Goal: Task Accomplishment & Management: Manage account settings

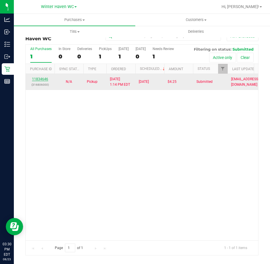
click at [37, 77] on link "11834646" at bounding box center [40, 79] width 16 height 4
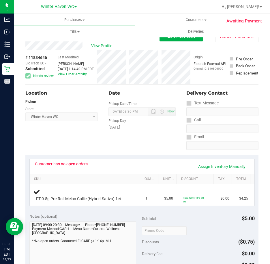
click at [237, 43] on div "View Profile # 11834646 BioTrack ID: - Submitted Needs review Last Modified Mic…" at bounding box center [141, 62] width 233 height 43
click at [236, 41] on button "Cancel Purchase" at bounding box center [236, 36] width 43 height 11
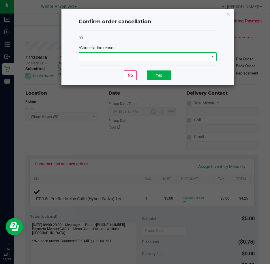
click at [105, 55] on span at bounding box center [144, 57] width 130 height 8
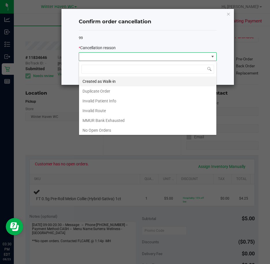
scroll to position [9, 138]
drag, startPoint x: 122, startPoint y: 128, endPoint x: 122, endPoint y: 113, distance: 14.7
click at [122, 128] on li "No Open Orders" at bounding box center [147, 131] width 137 height 10
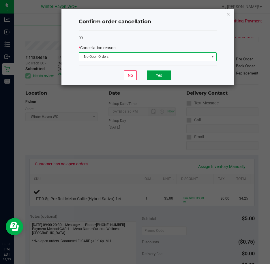
click at [156, 74] on button "Yes" at bounding box center [159, 76] width 24 height 10
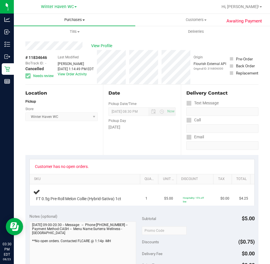
click at [77, 18] on span "Purchases" at bounding box center [74, 19] width 121 height 5
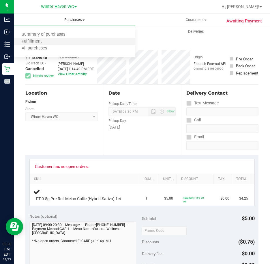
click at [79, 44] on li "Fulfillment" at bounding box center [74, 41] width 121 height 7
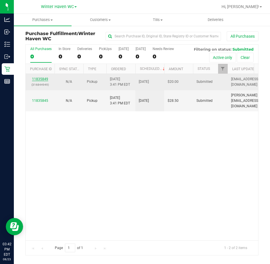
click at [39, 79] on link "11835849" at bounding box center [40, 79] width 16 height 4
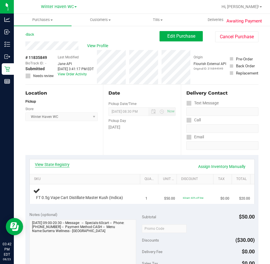
click at [52, 166] on link "View State Registry" at bounding box center [52, 165] width 35 height 6
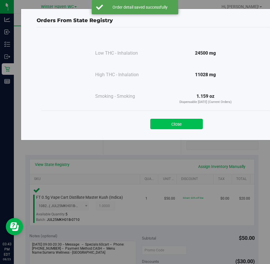
click at [182, 119] on button "Close" at bounding box center [176, 124] width 52 height 10
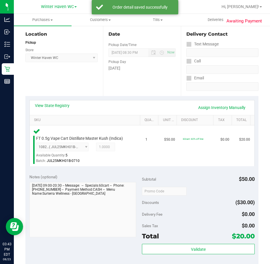
scroll to position [173, 0]
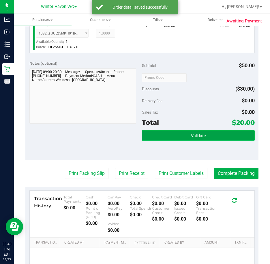
click at [200, 139] on button "Validate" at bounding box center [198, 135] width 113 height 10
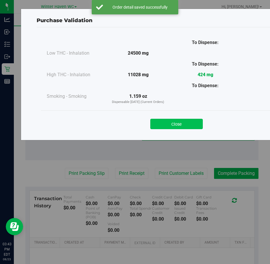
click at [187, 121] on button "Close" at bounding box center [176, 124] width 52 height 10
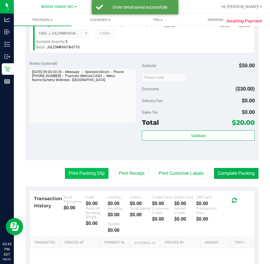
click at [88, 168] on button "Print Packing Slip" at bounding box center [86, 173] width 43 height 11
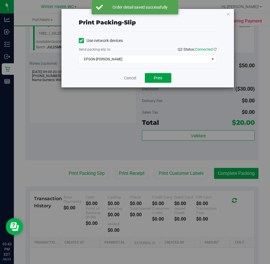
click at [156, 75] on button "Print" at bounding box center [158, 78] width 26 height 10
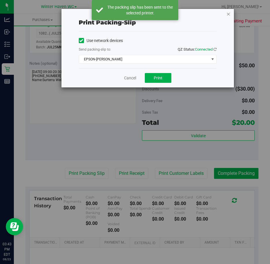
click at [228, 12] on icon "button" at bounding box center [228, 13] width 4 height 7
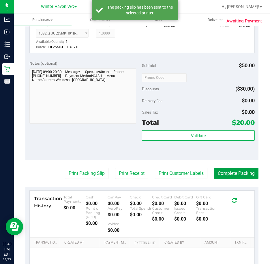
click at [242, 171] on button "Complete Packing" at bounding box center [236, 173] width 44 height 11
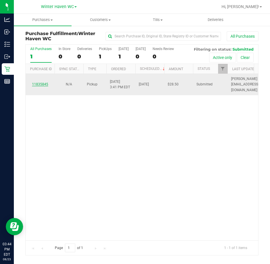
click at [45, 82] on link "11835845" at bounding box center [40, 84] width 16 height 4
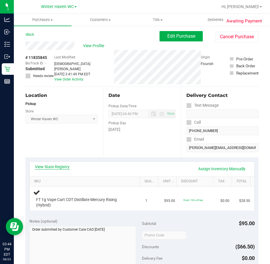
click at [57, 166] on link "View State Registry" at bounding box center [52, 167] width 35 height 6
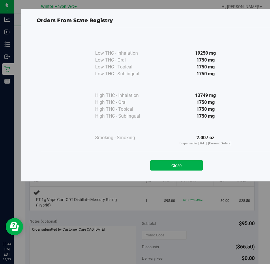
click at [173, 160] on div "Close" at bounding box center [176, 164] width 262 height 14
click at [179, 169] on button "Close" at bounding box center [176, 165] width 52 height 10
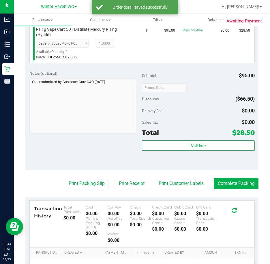
scroll to position [173, 0]
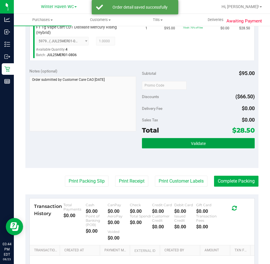
click at [198, 143] on span "Validate" at bounding box center [198, 143] width 15 height 5
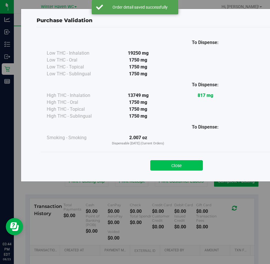
click at [168, 166] on button "Close" at bounding box center [176, 165] width 52 height 10
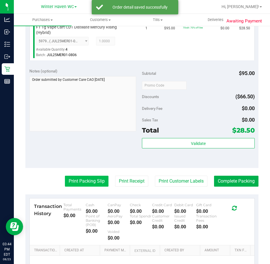
click at [90, 178] on button "Print Packing Slip" at bounding box center [86, 181] width 43 height 11
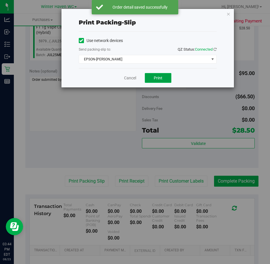
click at [162, 75] on button "Print" at bounding box center [158, 78] width 26 height 10
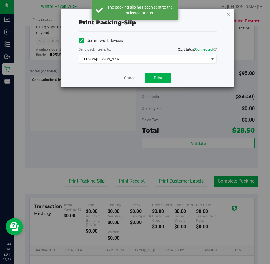
click at [228, 13] on icon "button" at bounding box center [228, 13] width 4 height 7
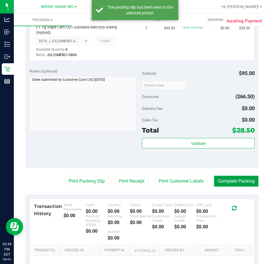
click at [233, 177] on button "Complete Packing" at bounding box center [236, 181] width 44 height 11
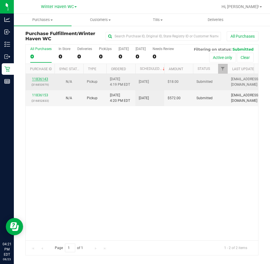
click at [43, 77] on link "11836143" at bounding box center [40, 79] width 16 height 4
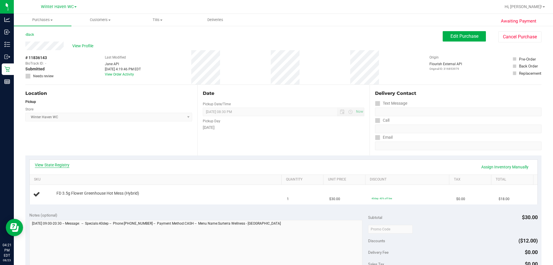
click at [56, 166] on link "View State Registry" at bounding box center [52, 165] width 35 height 6
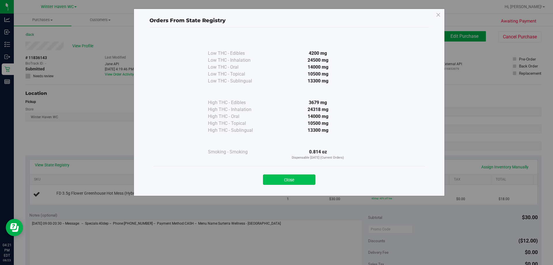
click at [269, 180] on button "Close" at bounding box center [289, 179] width 52 height 10
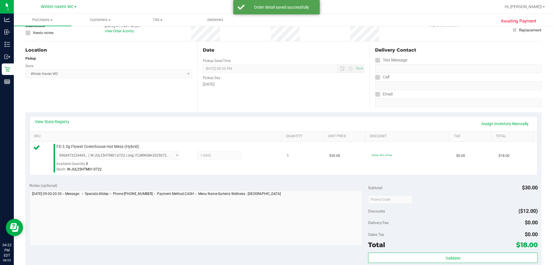
scroll to position [86, 0]
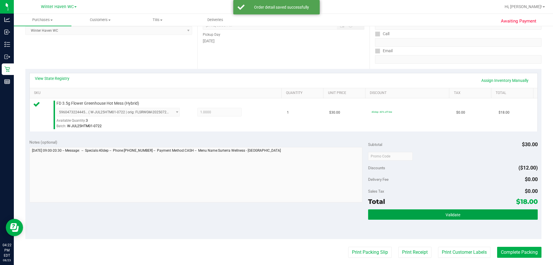
click at [269, 214] on span "Validate" at bounding box center [453, 214] width 15 height 5
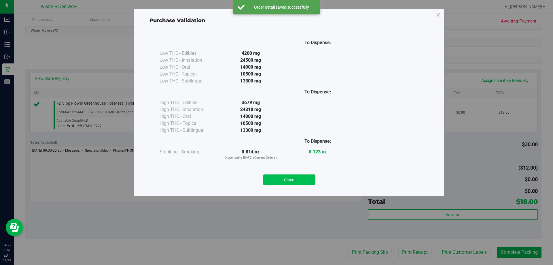
click at [269, 180] on button "Close" at bounding box center [289, 179] width 52 height 10
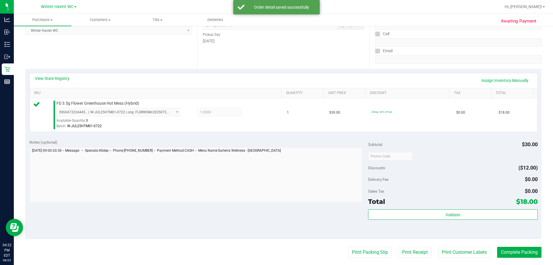
scroll to position [202, 0]
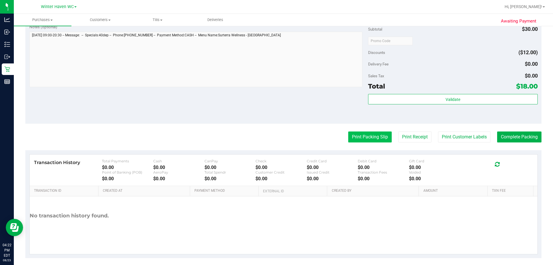
click at [269, 141] on button "Print Packing Slip" at bounding box center [369, 136] width 43 height 11
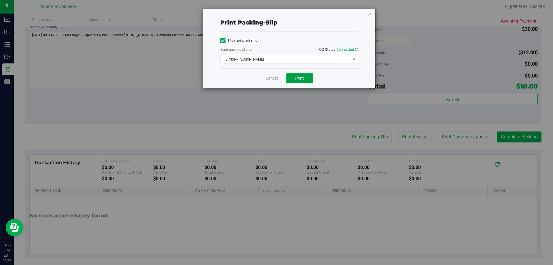
click at [269, 77] on span "Print" at bounding box center [299, 78] width 9 height 5
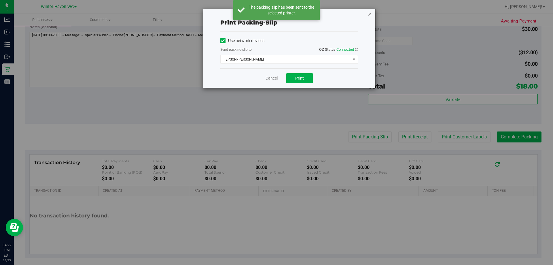
click at [269, 14] on icon "button" at bounding box center [370, 13] width 4 height 7
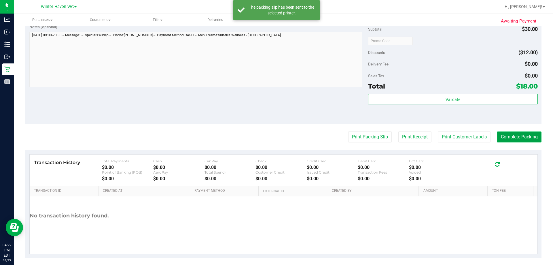
click at [269, 139] on button "Complete Packing" at bounding box center [519, 136] width 44 height 11
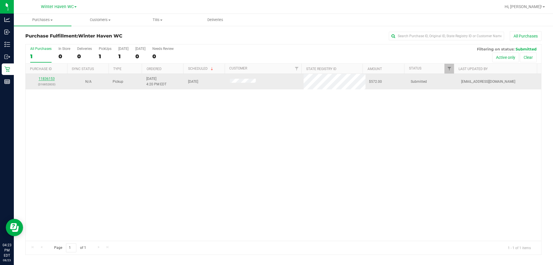
click at [50, 79] on link "11836153" at bounding box center [47, 79] width 16 height 4
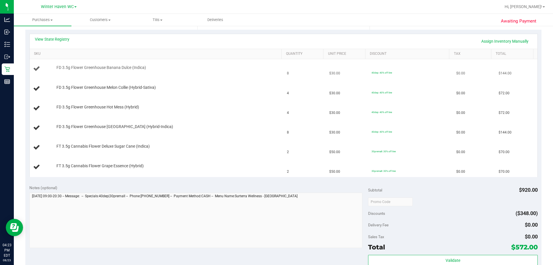
scroll to position [115, 0]
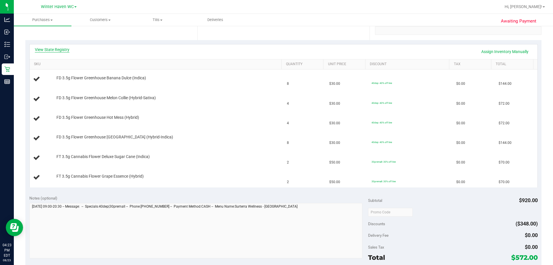
click at [65, 50] on link "View State Registry" at bounding box center [52, 50] width 35 height 6
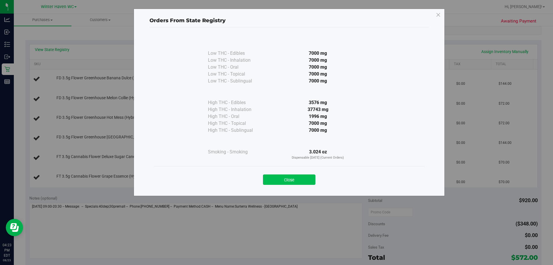
click at [269, 180] on button "Close" at bounding box center [289, 179] width 52 height 10
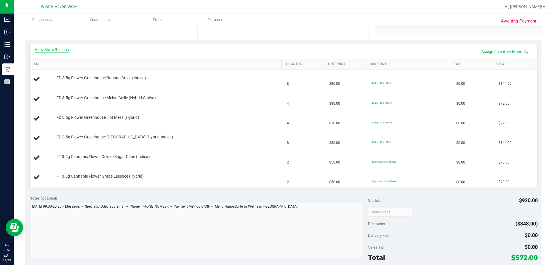
click at [63, 49] on link "View State Registry" at bounding box center [52, 50] width 35 height 6
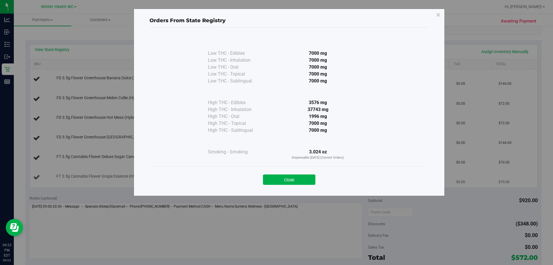
click at [269, 178] on button "Close" at bounding box center [289, 179] width 52 height 10
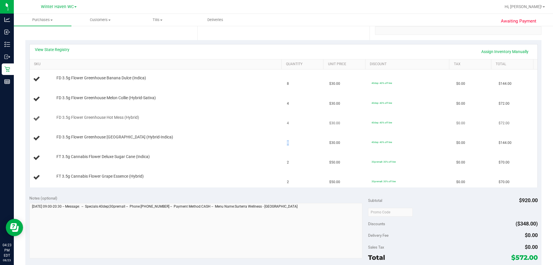
drag, startPoint x: 286, startPoint y: 143, endPoint x: 279, endPoint y: 127, distance: 17.7
click at [269, 143] on tr "FD 3.5g Flower Greenhouse Rainbow Harbor (Hybrid-Indica) 8 $30.00 40dep: 40% of…" at bounding box center [284, 138] width 508 height 20
drag, startPoint x: 292, startPoint y: 79, endPoint x: 277, endPoint y: 83, distance: 15.2
click at [269, 82] on td "8" at bounding box center [304, 79] width 42 height 20
drag, startPoint x: 281, startPoint y: 103, endPoint x: 297, endPoint y: 112, distance: 17.9
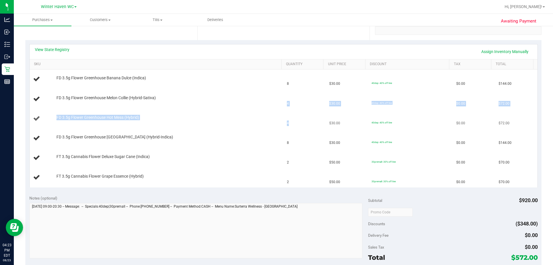
click at [269, 112] on tbody "FD 3.5g Flower Greenhouse Banana Dulce (Indica) 8 $30.00 40dep: 40% off line $0…" at bounding box center [284, 128] width 508 height 118
click at [63, 50] on link "View State Registry" at bounding box center [52, 50] width 35 height 6
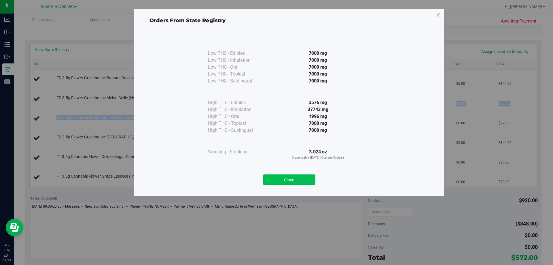
click at [269, 179] on button "Close" at bounding box center [289, 179] width 52 height 10
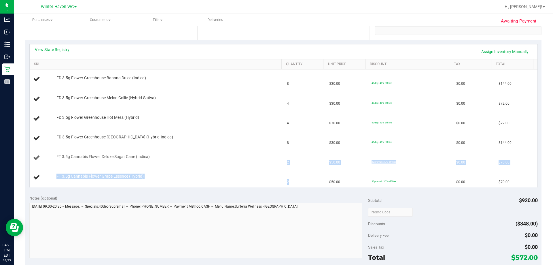
drag, startPoint x: 296, startPoint y: 185, endPoint x: 277, endPoint y: 159, distance: 32.1
click at [269, 159] on tbody "FD 3.5g Flower Greenhouse Banana Dulce (Indica) 8 $30.00 40dep: 40% off line $0…" at bounding box center [284, 128] width 508 height 118
click at [265, 134] on div "FD 3.5g Flower Greenhouse Rainbow Harbor (Hybrid-Indica)" at bounding box center [166, 137] width 225 height 6
drag, startPoint x: 279, startPoint y: 140, endPoint x: 273, endPoint y: 135, distance: 7.7
click at [269, 138] on tr "FD 3.5g Flower Greenhouse Rainbow Harbor (Hybrid-Indica) 8 $30.00 40dep: 40% of…" at bounding box center [284, 138] width 508 height 20
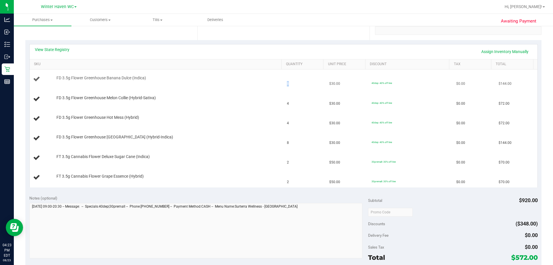
drag, startPoint x: 288, startPoint y: 83, endPoint x: 274, endPoint y: 83, distance: 14.1
click at [269, 83] on tr "FD 3.5g Flower Greenhouse Banana Dulce (Indica) 8 $30.00 40dep: 40% off line $0…" at bounding box center [284, 79] width 508 height 20
drag, startPoint x: 280, startPoint y: 102, endPoint x: 295, endPoint y: 122, distance: 25.3
click at [269, 122] on tbody "FD 3.5g Flower Greenhouse Banana Dulce (Indica) 8 $30.00 40dep: 40% off line $0…" at bounding box center [284, 128] width 508 height 118
drag, startPoint x: 278, startPoint y: 160, endPoint x: 299, endPoint y: 183, distance: 31.4
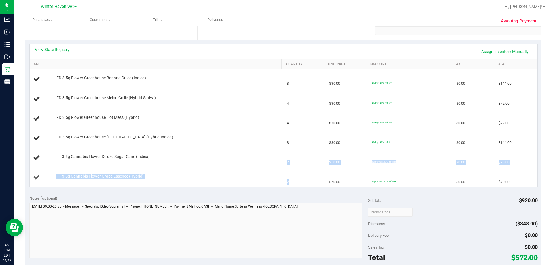
click at [269, 183] on tbody "FD 3.5g Flower Greenhouse Banana Dulce (Indica) 8 $30.00 40dep: 40% off line $0…" at bounding box center [284, 128] width 508 height 118
click at [215, 176] on div "FT 3.5g Cannabis Flower Grape Essence (Hybrid)" at bounding box center [166, 176] width 225 height 6
click at [58, 53] on div "View State Registry Assign Inventory Manually" at bounding box center [283, 52] width 497 height 10
click at [58, 52] on link "View State Registry" at bounding box center [52, 50] width 35 height 6
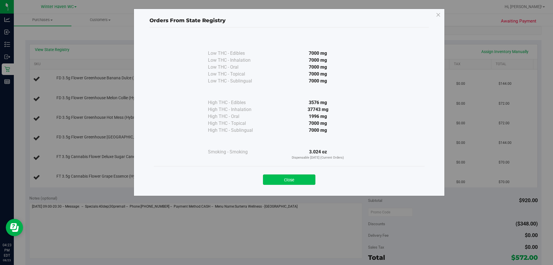
click at [269, 176] on button "Close" at bounding box center [289, 179] width 52 height 10
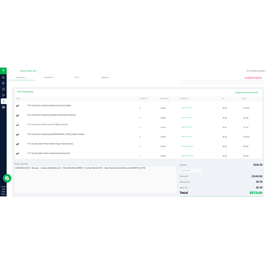
scroll to position [0, 0]
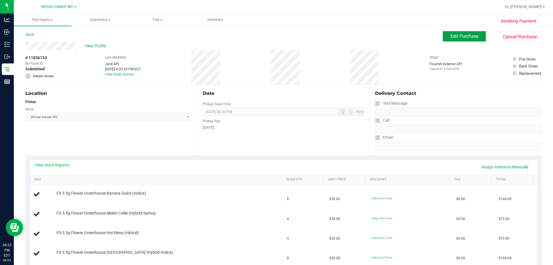
click at [269, 35] on span "Edit Purchase" at bounding box center [464, 35] width 28 height 5
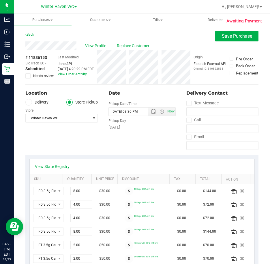
click at [40, 73] on span "Needs review" at bounding box center [43, 75] width 20 height 5
click at [0, 0] on input "Needs review" at bounding box center [0, 0] width 0 height 0
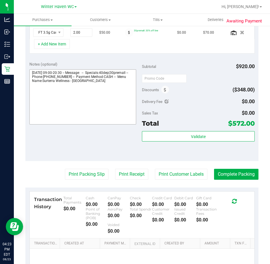
scroll to position [230, 0]
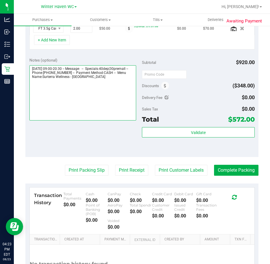
click at [129, 79] on textarea at bounding box center [82, 92] width 107 height 55
click at [118, 96] on textarea at bounding box center [82, 92] width 107 height 55
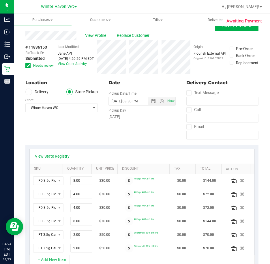
scroll to position [0, 0]
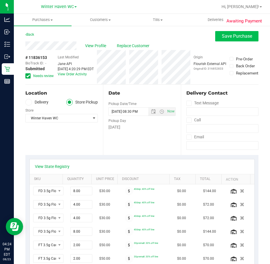
type textarea "Saturday 08/23/2025 09:00-20:30 -- Message: -- Specials:40dep|30premall -- Phon…"
click at [225, 33] on button "Save Purchase" at bounding box center [236, 36] width 43 height 10
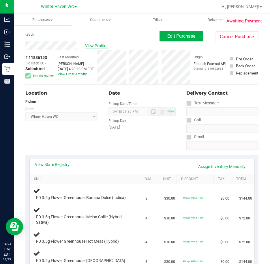
click at [96, 46] on span "View Profile" at bounding box center [96, 46] width 23 height 6
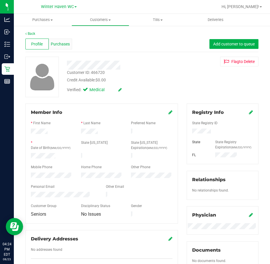
click at [60, 43] on span "Purchases" at bounding box center [60, 44] width 19 height 6
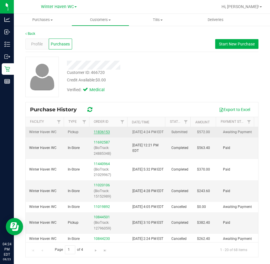
click at [95, 133] on link "11836153" at bounding box center [102, 132] width 16 height 4
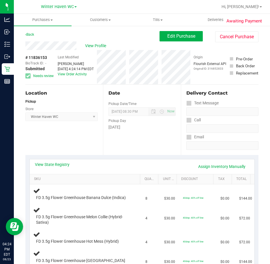
drag, startPoint x: 44, startPoint y: 58, endPoint x: 29, endPoint y: 58, distance: 15.0
click at [29, 58] on div "# 11836153 BioTrack ID: - Submitted Needs review" at bounding box center [39, 67] width 29 height 24
copy div "11836153"
click at [170, 37] on span "Edit Purchase" at bounding box center [181, 35] width 28 height 5
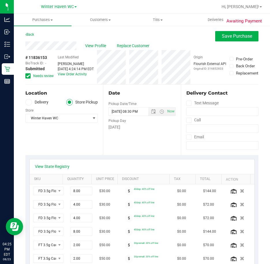
scroll to position [173, 0]
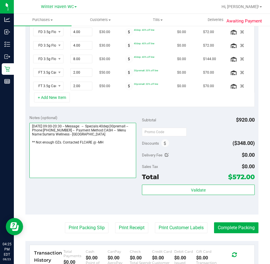
click at [96, 143] on textarea at bounding box center [82, 150] width 107 height 55
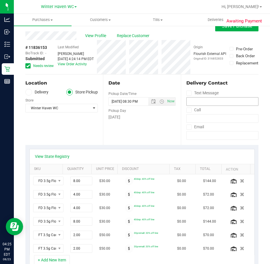
scroll to position [0, 0]
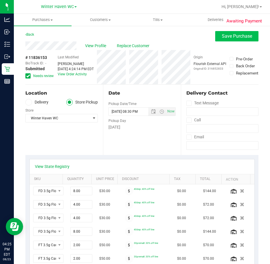
type textarea "Saturday 08/23/2025 09:00-20:30 -- Message: -- Specials:40dep|30premall -- Phon…"
click at [234, 36] on span "Save Purchase" at bounding box center [236, 35] width 30 height 5
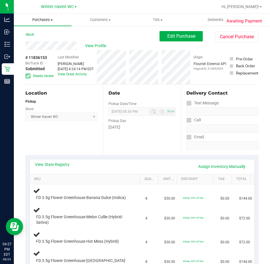
click at [47, 21] on span "Purchases" at bounding box center [43, 19] width 58 height 5
click at [57, 41] on li "Fulfillment" at bounding box center [43, 41] width 59 height 7
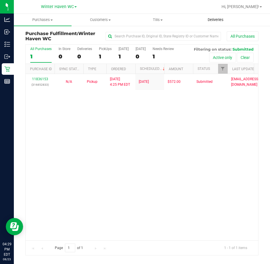
click at [218, 23] on uib-tab-heading "Deliveries" at bounding box center [215, 20] width 57 height 12
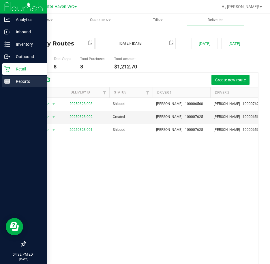
click at [6, 80] on icon at bounding box center [7, 82] width 6 height 6
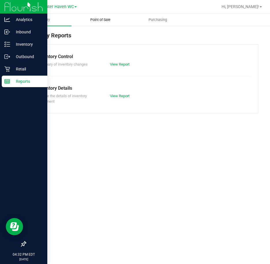
click at [92, 23] on uib-tab-heading "Point of Sale" at bounding box center [100, 20] width 57 height 12
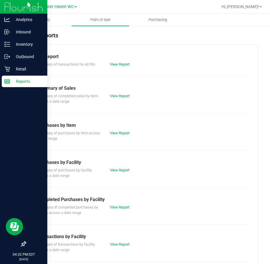
click at [121, 210] on div "View Report" at bounding box center [123, 208] width 36 height 6
click at [121, 206] on link "View Report" at bounding box center [120, 207] width 20 height 4
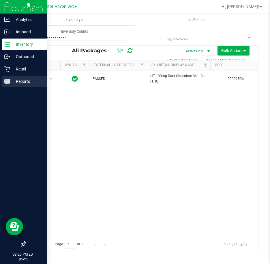
click at [6, 79] on icon at bounding box center [7, 82] width 6 height 6
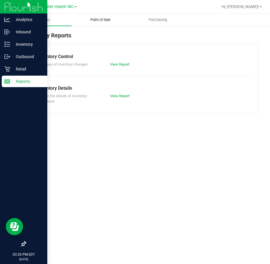
click at [99, 23] on uib-tab-heading "Point of Sale" at bounding box center [100, 20] width 57 height 12
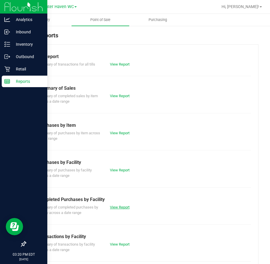
click at [121, 209] on link "View Report" at bounding box center [120, 207] width 20 height 4
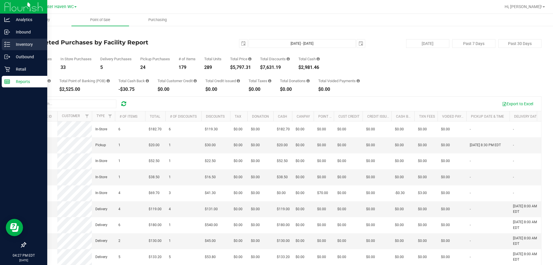
click at [16, 49] on div "Inventory" at bounding box center [25, 45] width 46 height 12
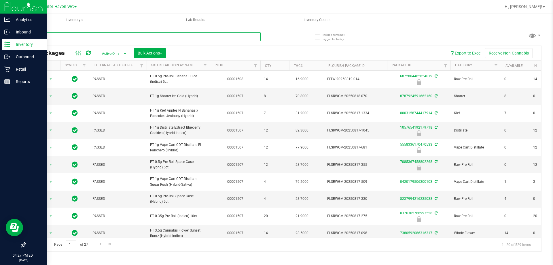
click at [154, 38] on input "text" at bounding box center [142, 36] width 235 height 9
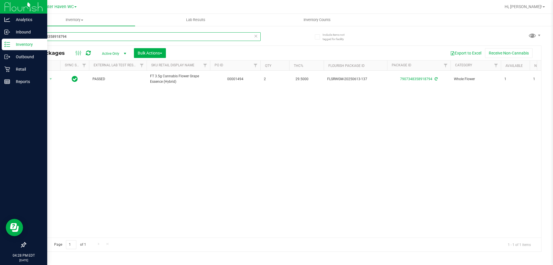
type input "7907348358918794"
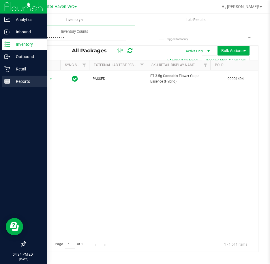
click at [12, 80] on p "Reports" at bounding box center [27, 81] width 35 height 7
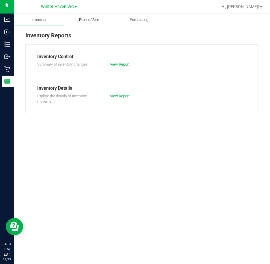
click at [93, 21] on span "Point of Sale" at bounding box center [89, 19] width 36 height 5
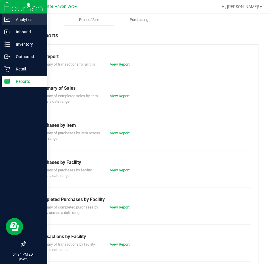
click at [6, 17] on icon at bounding box center [7, 20] width 6 height 6
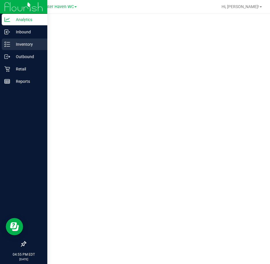
click at [15, 41] on p "Inventory" at bounding box center [27, 44] width 35 height 7
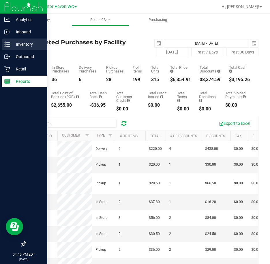
click at [1, 41] on link "Inventory" at bounding box center [23, 45] width 47 height 12
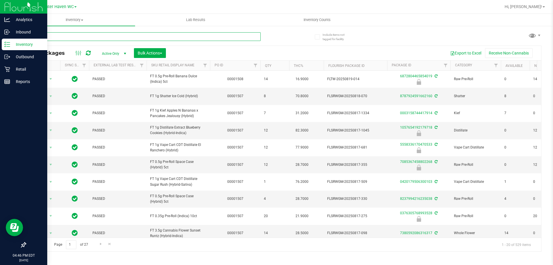
click at [241, 37] on input "text" at bounding box center [142, 36] width 235 height 9
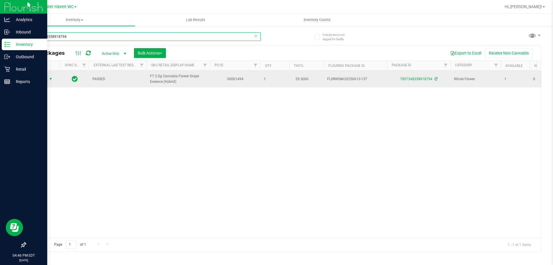
type input "7907348358918794"
click at [44, 80] on span "Action" at bounding box center [39, 79] width 16 height 8
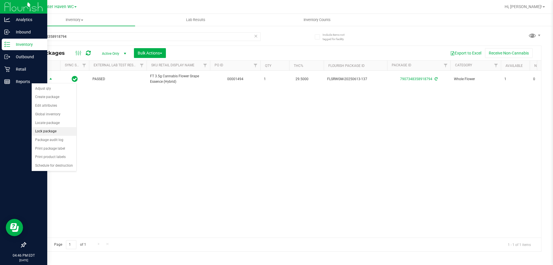
click at [50, 134] on li "Lock package" at bounding box center [54, 131] width 45 height 9
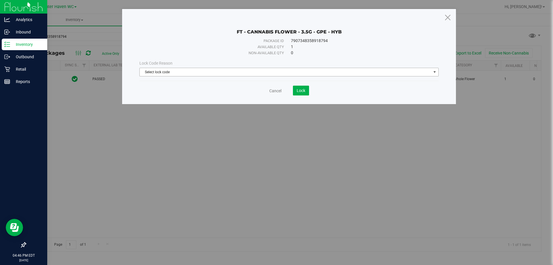
click at [196, 75] on span "Select lock code" at bounding box center [285, 72] width 291 height 8
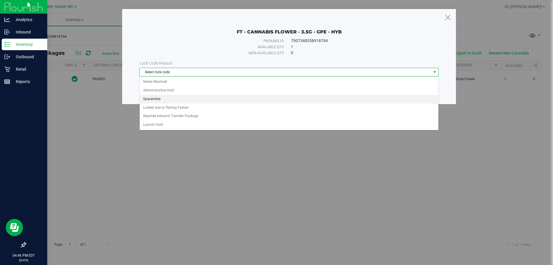
click at [184, 96] on li "Quarantine" at bounding box center [289, 99] width 299 height 9
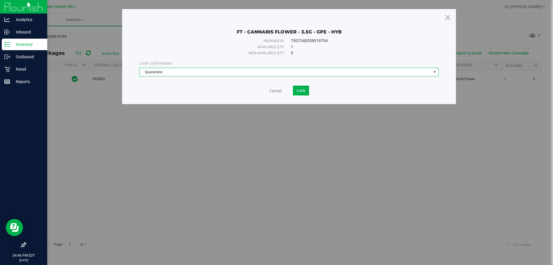
click at [192, 88] on div "Cancel Lock" at bounding box center [288, 91] width 299 height 10
click at [269, 92] on span "Lock" at bounding box center [301, 90] width 9 height 5
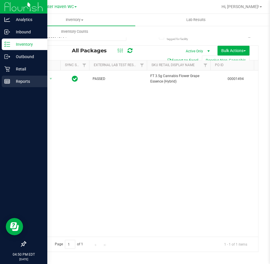
click at [11, 82] on p "Reports" at bounding box center [27, 81] width 35 height 7
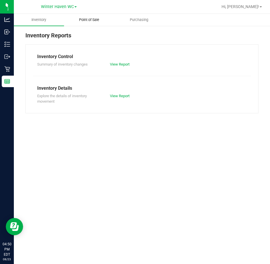
click at [84, 20] on span "Point of Sale" at bounding box center [89, 19] width 36 height 5
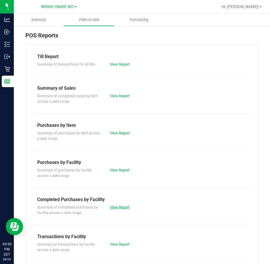
click at [124, 207] on link "View Report" at bounding box center [120, 207] width 20 height 4
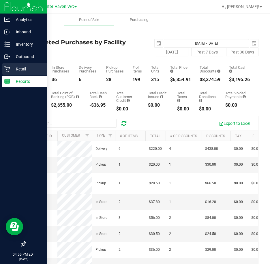
click at [7, 67] on icon at bounding box center [7, 69] width 6 height 6
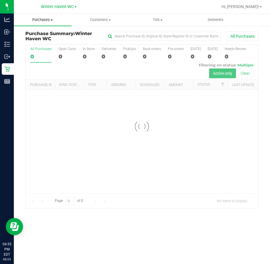
click at [37, 19] on span "Purchases" at bounding box center [43, 19] width 58 height 5
click at [43, 39] on span "Fulfillment" at bounding box center [32, 41] width 36 height 5
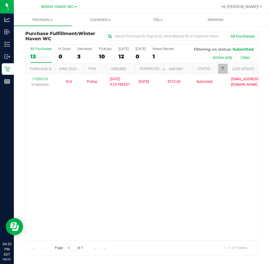
click at [193, 154] on div "11836153 (316852833) N/A Pickup 8/23/2025 4:25 PM EDT 8/23/2025 $572.00 Submitt…" at bounding box center [142, 157] width 232 height 166
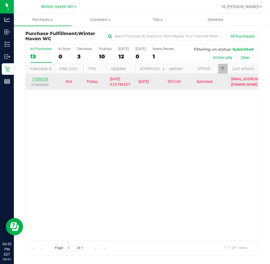
click at [43, 77] on link "11836153" at bounding box center [40, 79] width 16 height 4
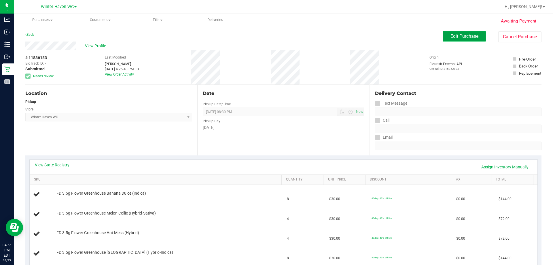
click at [269, 38] on span "Edit Purchase" at bounding box center [464, 35] width 28 height 5
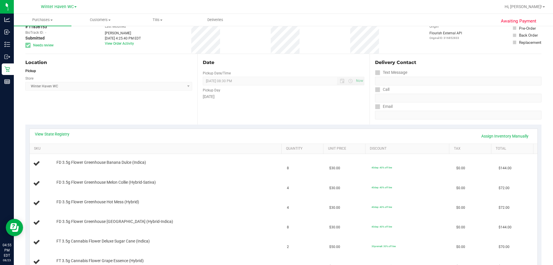
scroll to position [86, 0]
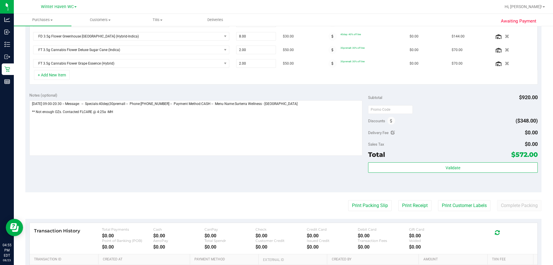
scroll to position [202, 0]
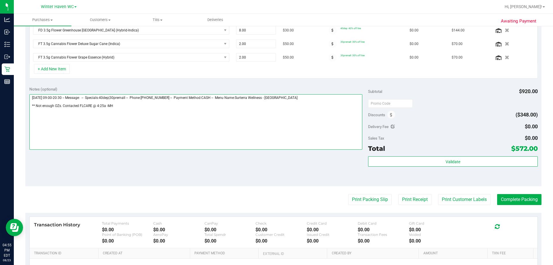
click at [179, 119] on textarea at bounding box center [195, 121] width 333 height 55
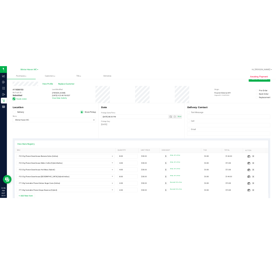
scroll to position [0, 0]
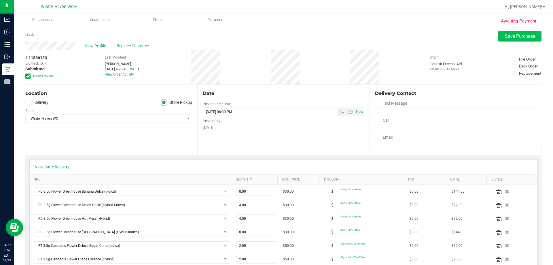
type textarea "Saturday 08/23/2025 09:00-20:30 -- Message: -- Specials:40dep|30premall -- Phon…"
click at [269, 33] on button "Save Purchase" at bounding box center [519, 36] width 43 height 10
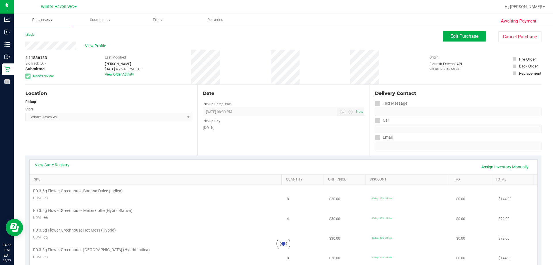
click at [50, 21] on span "Purchases" at bounding box center [43, 19] width 58 height 5
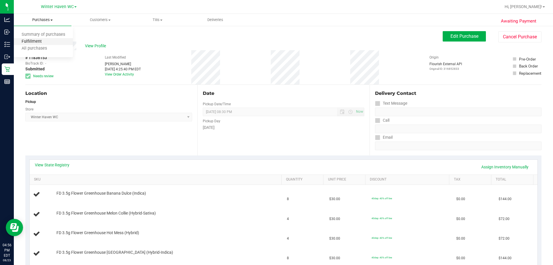
click at [46, 39] on span "Fulfillment" at bounding box center [32, 41] width 36 height 5
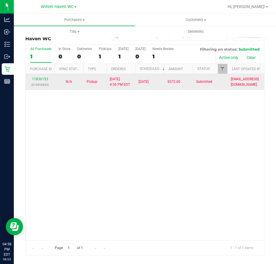
click at [37, 83] on p "(316852833)" at bounding box center [40, 84] width 22 height 5
click at [41, 80] on link "11836153" at bounding box center [40, 79] width 16 height 4
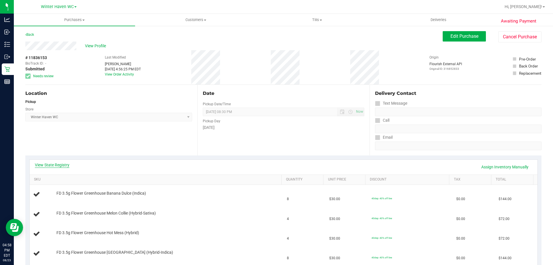
click at [60, 166] on link "View State Registry" at bounding box center [52, 165] width 35 height 6
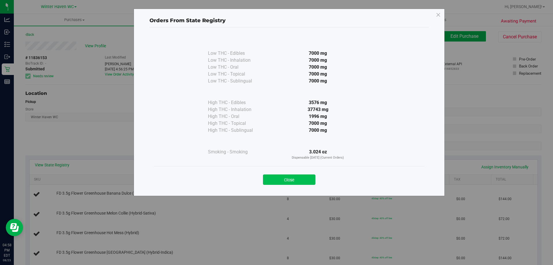
click at [269, 179] on button "Close" at bounding box center [289, 179] width 52 height 10
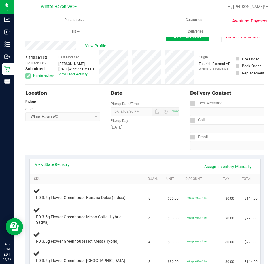
click at [67, 165] on link "View State Registry" at bounding box center [52, 165] width 35 height 6
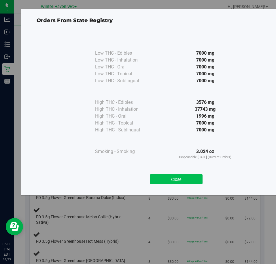
click at [176, 176] on button "Close" at bounding box center [176, 179] width 52 height 10
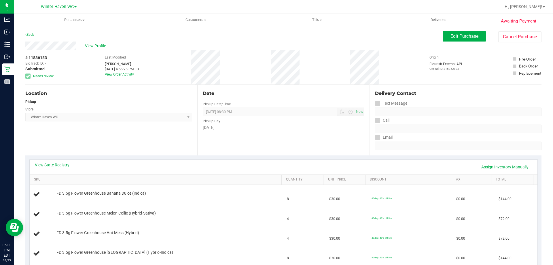
click at [269, 173] on div "View State Registry Assign Inventory Manually" at bounding box center [284, 167] width 508 height 15
click at [269, 34] on span "Edit Purchase" at bounding box center [464, 35] width 28 height 5
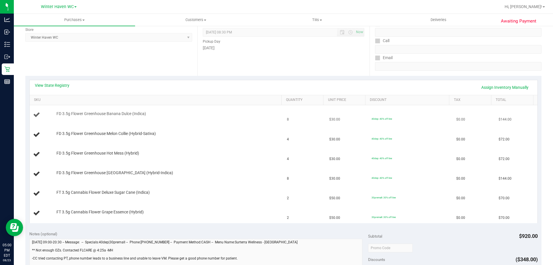
scroll to position [173, 0]
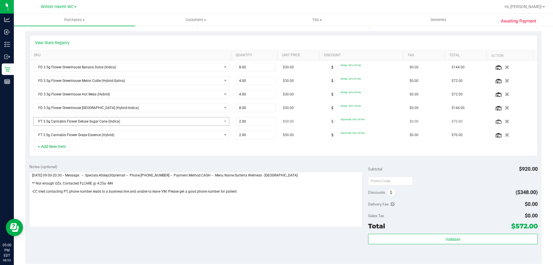
scroll to position [115, 0]
